Goal: Information Seeking & Learning: Compare options

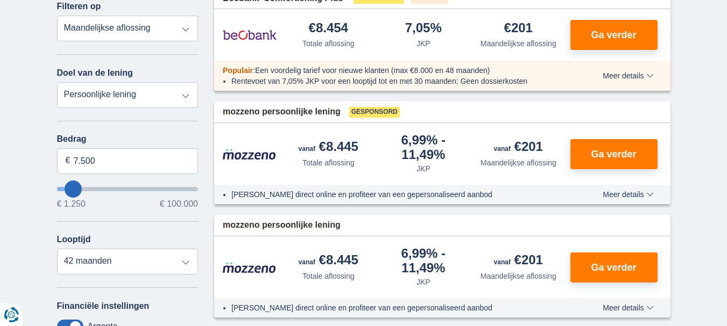
scroll to position [161, 0]
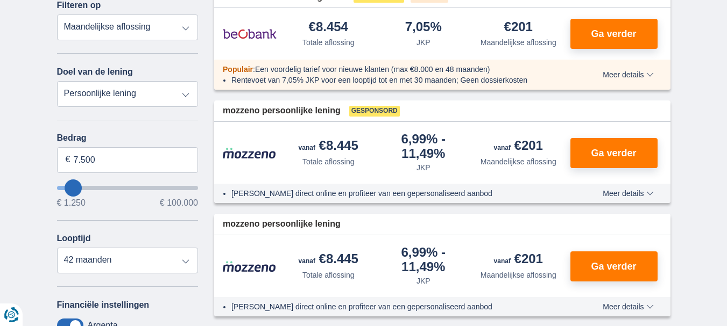
click at [184, 26] on select "Totale aflossing JKP Maandelijkse aflossing" at bounding box center [127, 28] width 141 height 26
click at [116, 94] on select "Persoonlijke lening Auto Moto / fiets Mobilhome / caravan Renovatie Energie Sch…" at bounding box center [127, 94] width 141 height 26
click at [57, 81] on select "Persoonlijke lening Auto Moto / fiets Mobilhome / caravan Renovatie Energie Sch…" at bounding box center [127, 94] width 141 height 26
click at [125, 163] on input "7.500" at bounding box center [127, 160] width 141 height 26
type input "7"
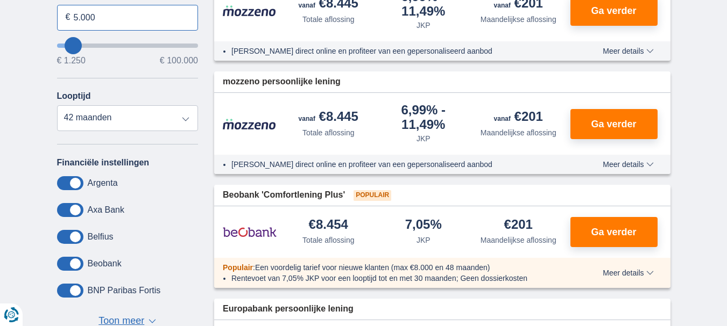
scroll to position [323, 0]
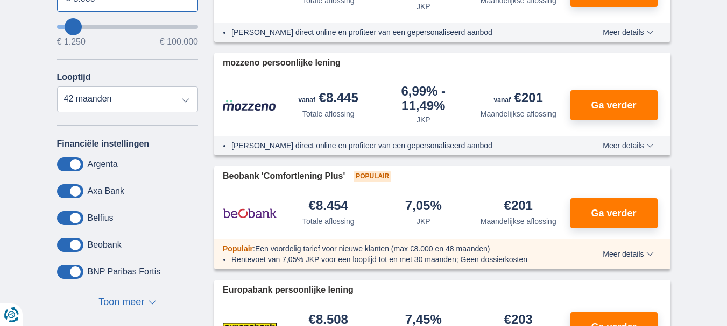
type input "5.000"
click at [76, 271] on span at bounding box center [70, 272] width 26 height 14
click at [0, 0] on input "checkbox" at bounding box center [0, 0] width 0 height 0
type input "5250"
select select "36"
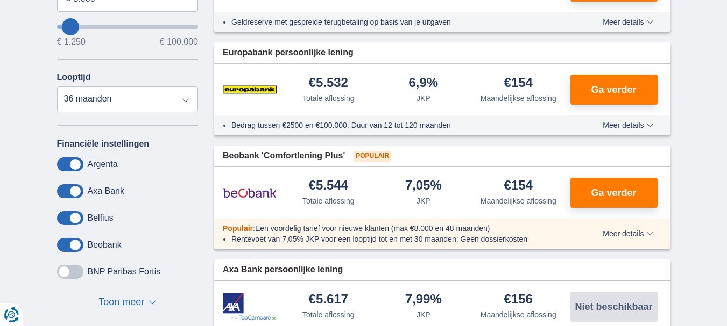
click at [75, 275] on span at bounding box center [70, 272] width 26 height 14
click at [0, 0] on input "checkbox" at bounding box center [0, 0] width 0 height 0
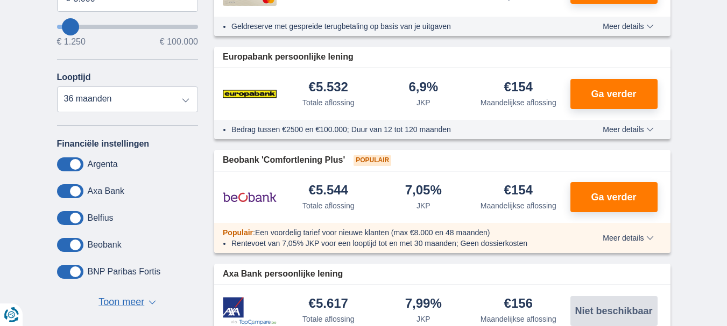
click at [75, 246] on span at bounding box center [70, 245] width 26 height 14
click at [0, 0] on input "checkbox" at bounding box center [0, 0] width 0 height 0
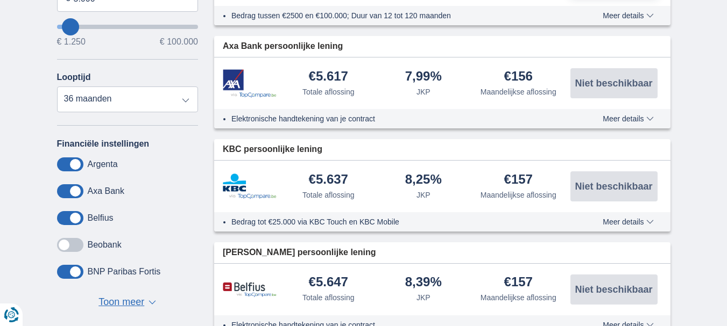
click at [75, 216] on span at bounding box center [70, 218] width 26 height 14
click at [0, 0] on input "checkbox" at bounding box center [0, 0] width 0 height 0
click at [76, 188] on span at bounding box center [70, 191] width 26 height 14
click at [0, 0] on input "checkbox" at bounding box center [0, 0] width 0 height 0
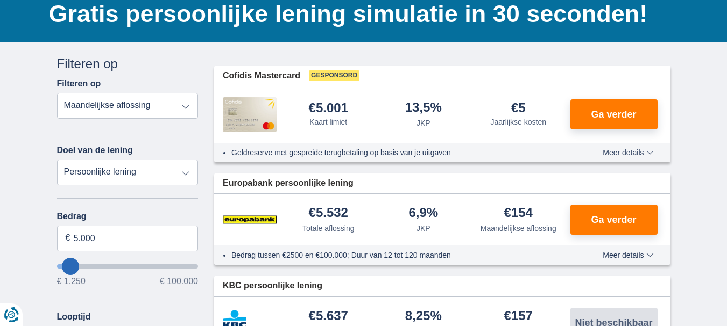
scroll to position [108, 0]
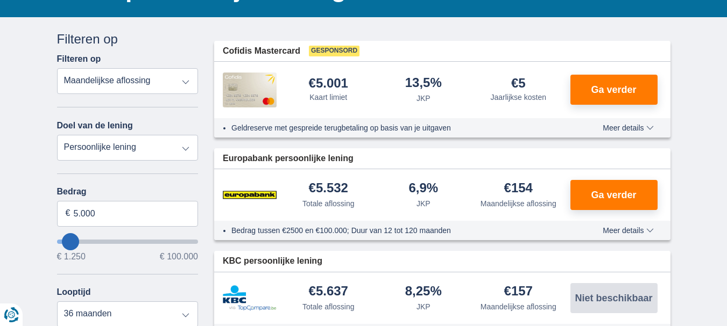
click at [185, 147] on select "Persoonlijke lening Auto Moto / fiets Mobilhome / caravan Renovatie Energie Sch…" at bounding box center [127, 148] width 141 height 26
select select "overdrafts"
click at [57, 135] on select "Persoonlijke lening Auto Moto / fiets Mobilhome / caravan Renovatie Energie Sch…" at bounding box center [127, 148] width 141 height 26
type input "2.000"
type input "2500"
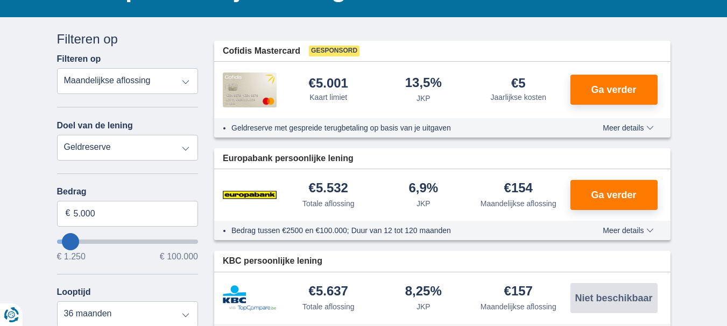
select select "24"
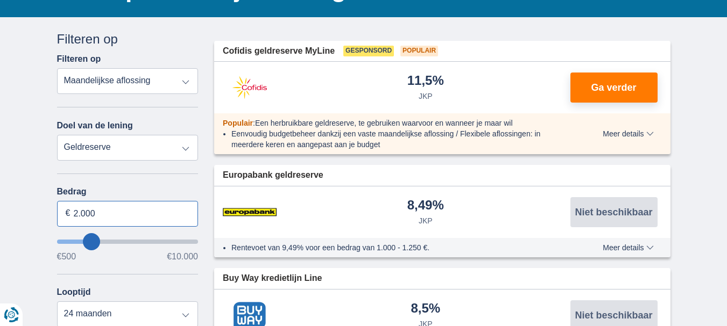
click at [131, 216] on input "2.000" at bounding box center [127, 214] width 141 height 26
type input "2"
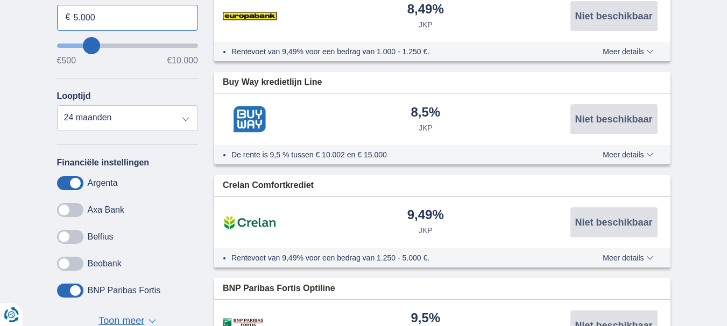
scroll to position [323, 0]
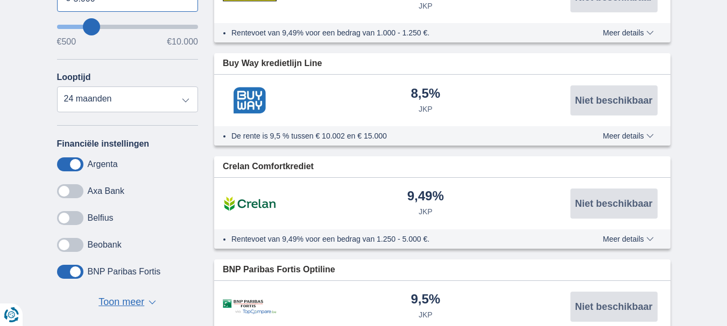
type input "5.000"
click at [153, 305] on span "▼" at bounding box center [152, 303] width 8 height 4
type input "5500"
select select "36"
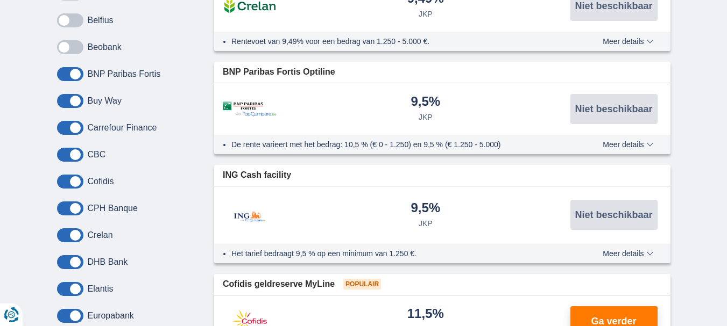
scroll to position [538, 0]
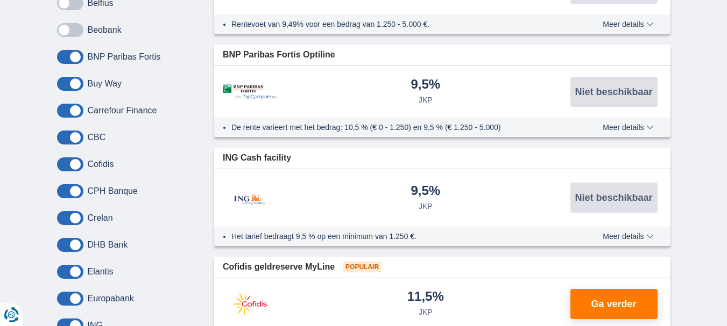
click at [73, 85] on span at bounding box center [70, 84] width 26 height 14
click at [0, 0] on input "checkbox" at bounding box center [0, 0] width 0 height 0
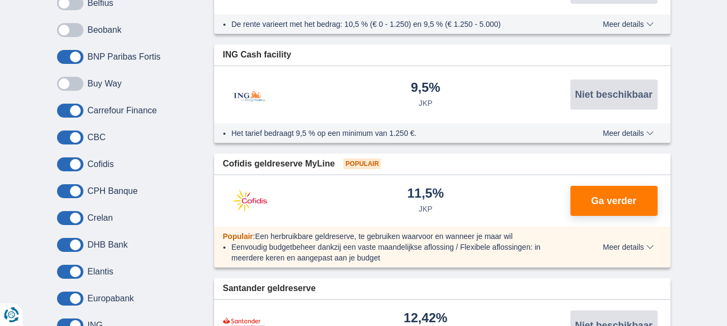
click at [74, 112] on span at bounding box center [70, 111] width 26 height 14
click at [0, 0] on input "checkbox" at bounding box center [0, 0] width 0 height 0
click at [76, 137] on span at bounding box center [70, 138] width 26 height 14
click at [0, 0] on input "checkbox" at bounding box center [0, 0] width 0 height 0
click at [76, 168] on span at bounding box center [70, 165] width 26 height 14
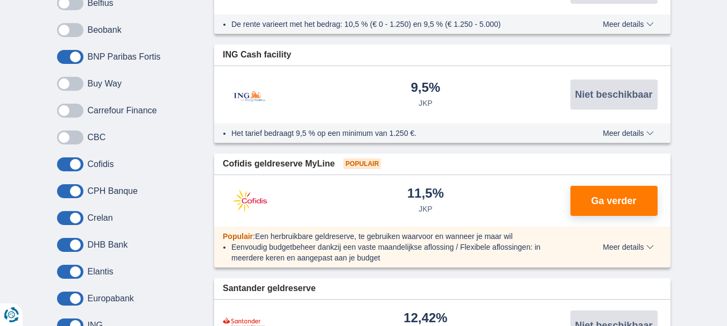
click at [0, 0] on input "checkbox" at bounding box center [0, 0] width 0 height 0
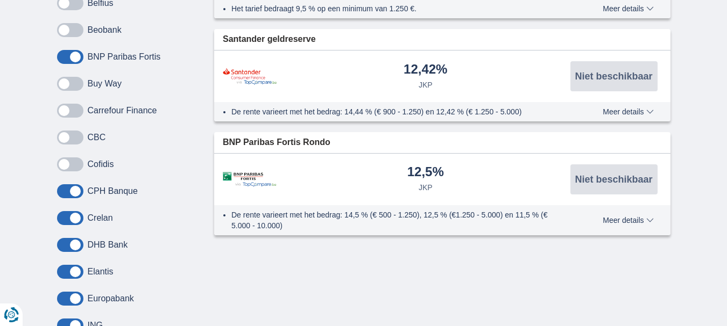
click at [76, 190] on span at bounding box center [70, 191] width 26 height 14
click at [0, 0] on input "checkbox" at bounding box center [0, 0] width 0 height 0
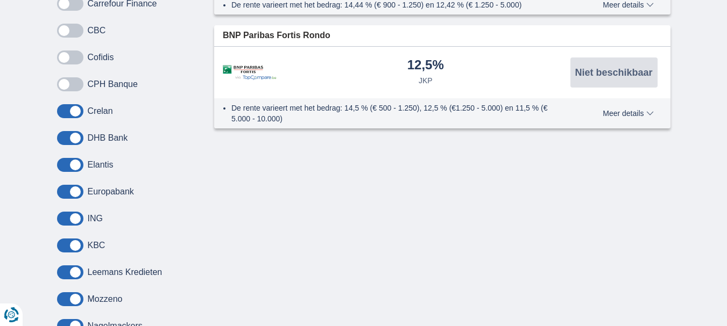
scroll to position [645, 0]
click at [75, 139] on span at bounding box center [70, 138] width 26 height 14
click at [0, 0] on input "checkbox" at bounding box center [0, 0] width 0 height 0
click at [77, 163] on span at bounding box center [70, 165] width 26 height 14
click at [0, 0] on input "checkbox" at bounding box center [0, 0] width 0 height 0
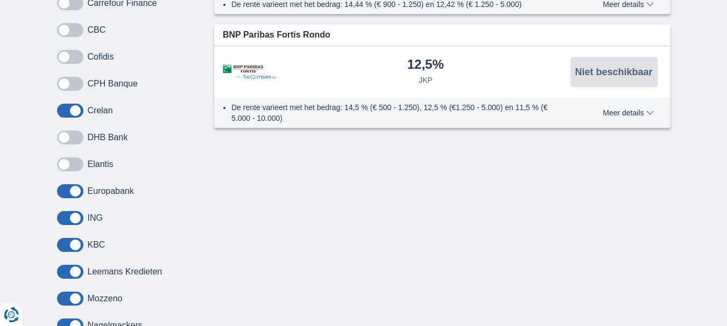
click at [76, 191] on span at bounding box center [70, 191] width 26 height 14
click at [0, 0] on input "checkbox" at bounding box center [0, 0] width 0 height 0
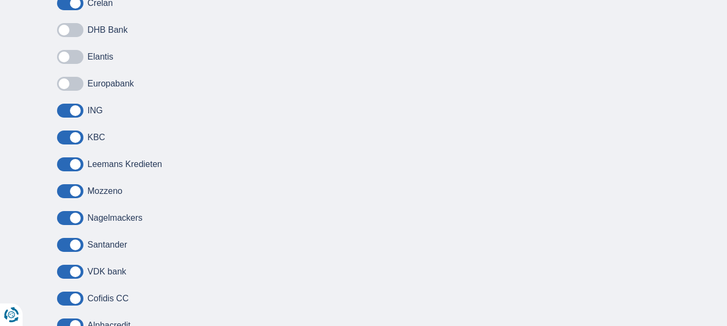
scroll to position [807, 0]
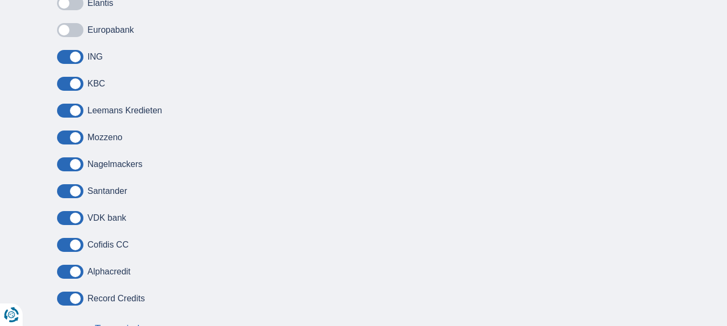
click at [77, 116] on span at bounding box center [70, 111] width 26 height 14
click at [0, 0] on input "checkbox" at bounding box center [0, 0] width 0 height 0
click at [77, 138] on span at bounding box center [70, 138] width 26 height 14
click at [0, 0] on input "checkbox" at bounding box center [0, 0] width 0 height 0
click at [77, 168] on span at bounding box center [70, 165] width 26 height 14
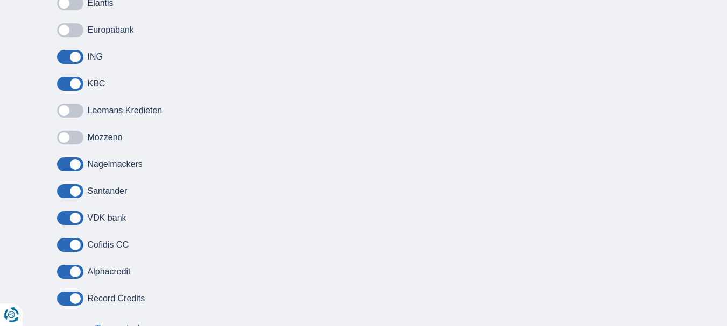
click at [0, 0] on input "checkbox" at bounding box center [0, 0] width 0 height 0
click at [76, 194] on span at bounding box center [70, 191] width 26 height 14
click at [0, 0] on input "checkbox" at bounding box center [0, 0] width 0 height 0
click at [76, 219] on span at bounding box center [70, 218] width 26 height 14
click at [0, 0] on input "checkbox" at bounding box center [0, 0] width 0 height 0
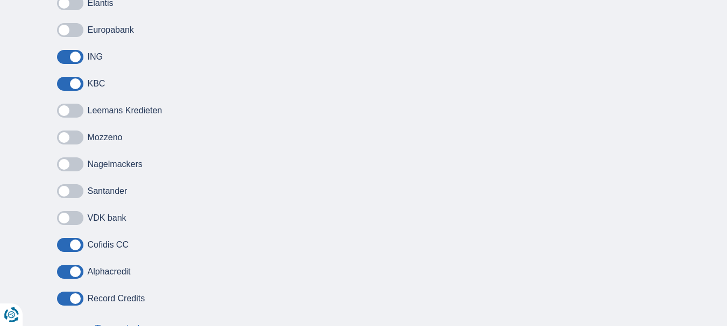
click at [75, 248] on span at bounding box center [70, 245] width 26 height 14
click at [0, 0] on input "checkbox" at bounding box center [0, 0] width 0 height 0
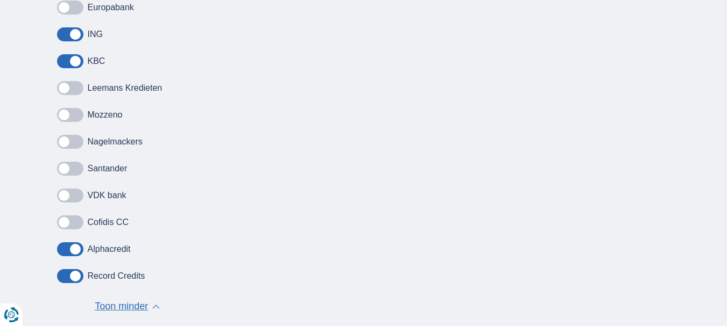
scroll to position [914, 0]
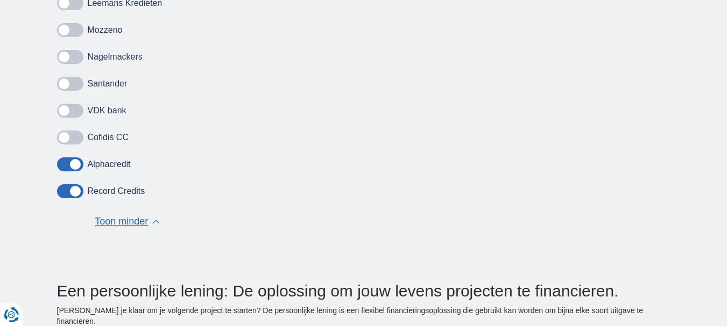
click at [77, 166] on span at bounding box center [70, 165] width 26 height 14
click at [0, 0] on input "checkbox" at bounding box center [0, 0] width 0 height 0
click at [72, 193] on span at bounding box center [70, 191] width 26 height 14
click at [0, 0] on input "checkbox" at bounding box center [0, 0] width 0 height 0
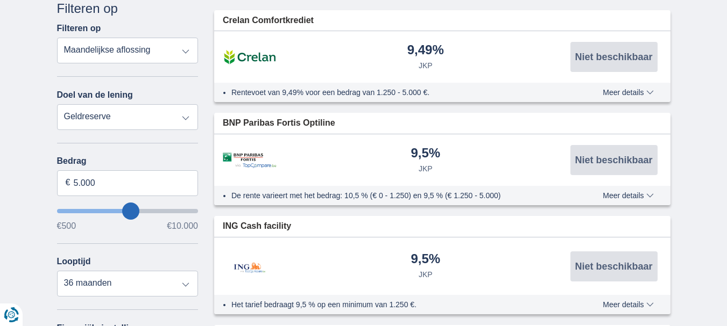
scroll to position [108, 0]
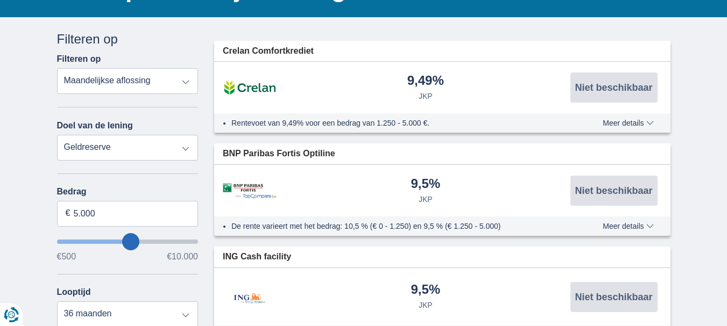
click at [186, 149] on select "Persoonlijke lening Auto Moto / fiets Mobilhome / caravan Renovatie Energie Sch…" at bounding box center [127, 148] width 141 height 26
select select "personalLoan"
click at [57, 135] on select "Persoonlijke lening Auto Moto / fiets Mobilhome / caravan Renovatie Energie Sch…" at bounding box center [127, 148] width 141 height 26
type input "7.500"
type input "7250"
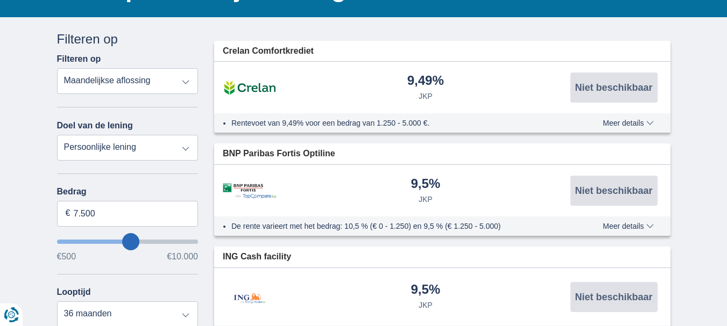
select select "42"
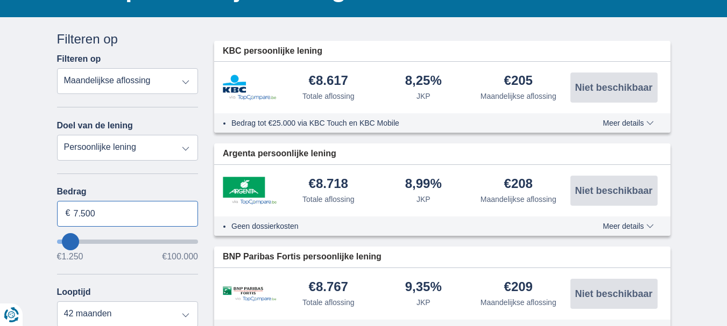
click at [162, 213] on input "7.500" at bounding box center [127, 214] width 141 height 26
type input "7"
type input "5.000"
click at [186, 80] on select "Totale aflossing JKP Maandelijkse aflossing" at bounding box center [127, 81] width 141 height 26
type input "5250"
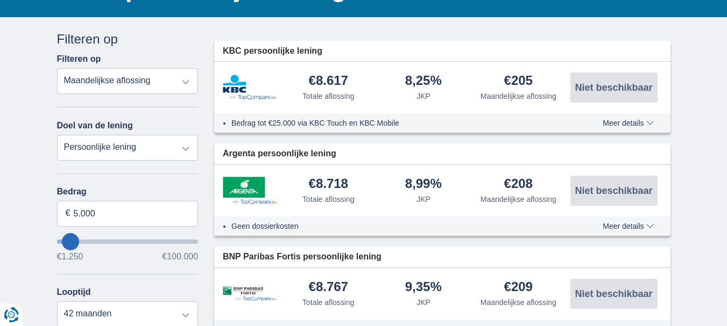
select select "36"
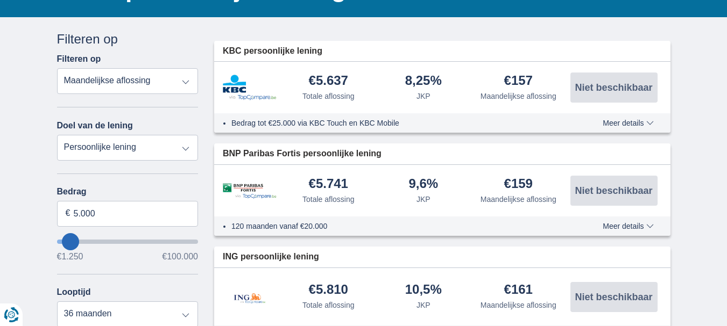
click at [120, 148] on select "Persoonlijke lening Auto Moto / fiets Mobilhome / caravan Renovatie Energie Sch…" at bounding box center [127, 148] width 141 height 26
select select "other"
click at [57, 135] on select "Persoonlijke lening Auto Moto / fiets Mobilhome / caravan Renovatie Energie Sch…" at bounding box center [127, 148] width 141 height 26
type input "7.500"
type input "7250"
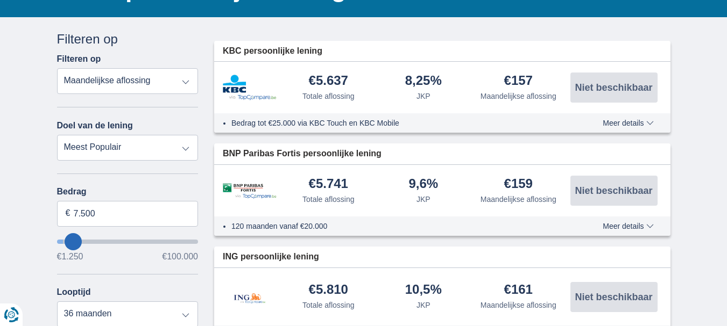
select select "42"
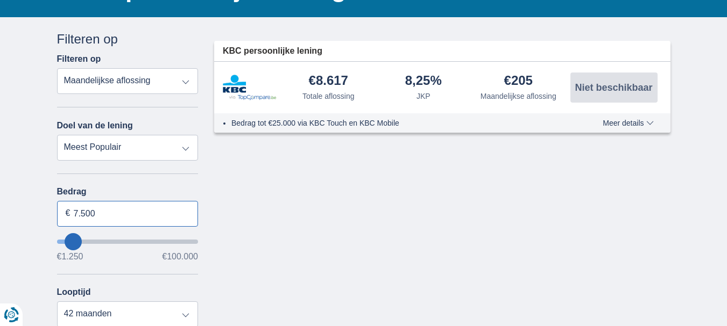
click at [156, 219] on input "7.500" at bounding box center [127, 214] width 141 height 26
type input "7"
type input "5.000"
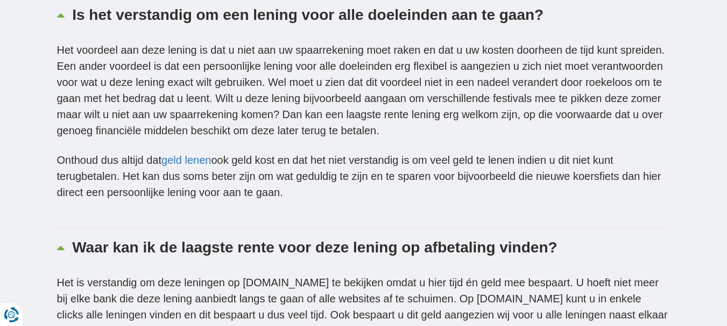
scroll to position [3173, 0]
